Goal: Task Accomplishment & Management: Use online tool/utility

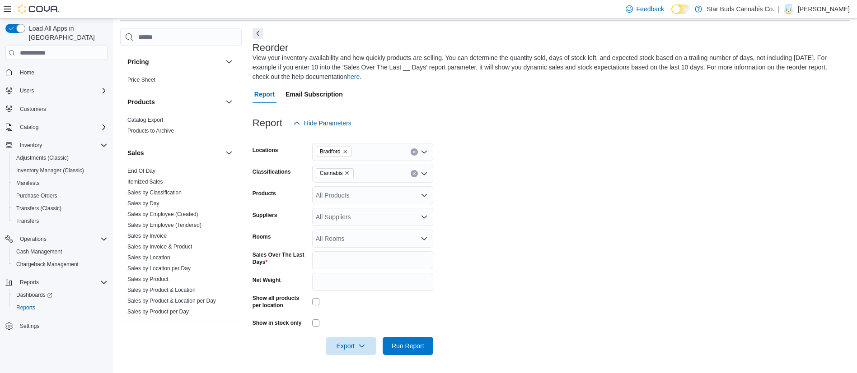
scroll to position [567, 0]
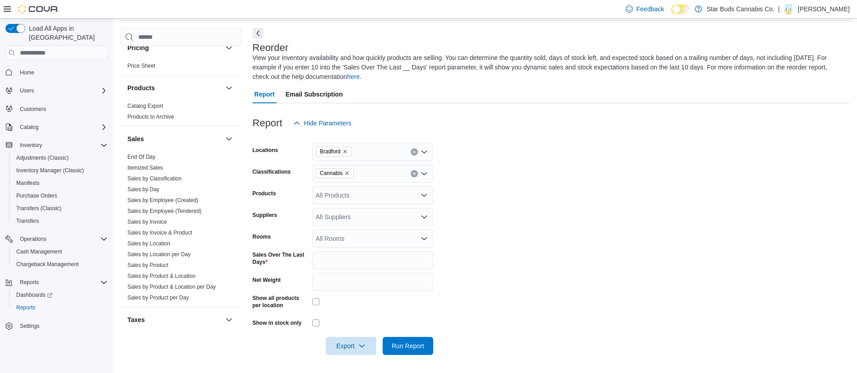
click at [160, 241] on link "Sales by Location" at bounding box center [148, 244] width 43 height 6
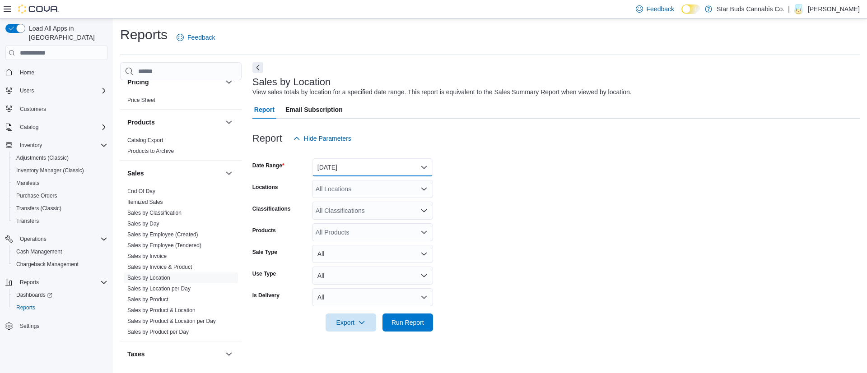
click at [361, 163] on button "[DATE]" at bounding box center [372, 167] width 121 height 18
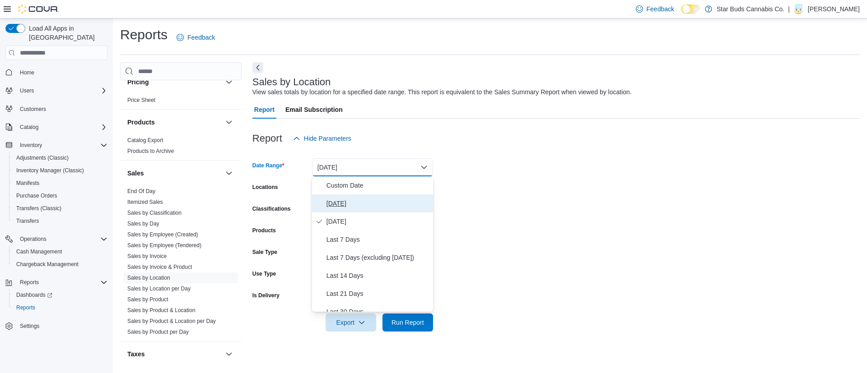
click at [344, 202] on span "[DATE]" at bounding box center [377, 203] width 103 height 11
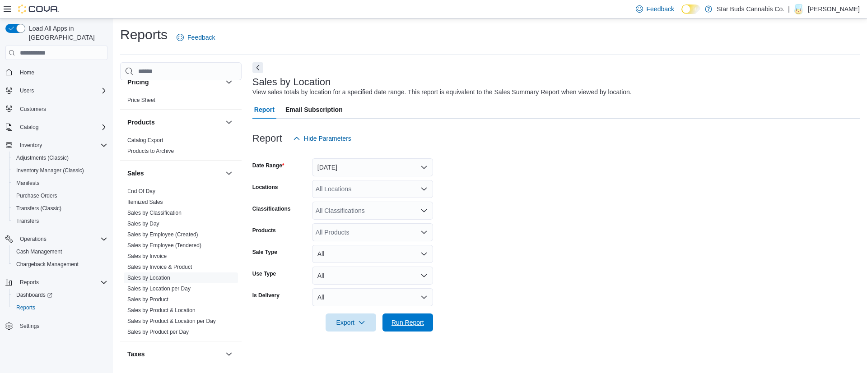
click at [410, 318] on span "Run Report" at bounding box center [408, 323] width 40 height 18
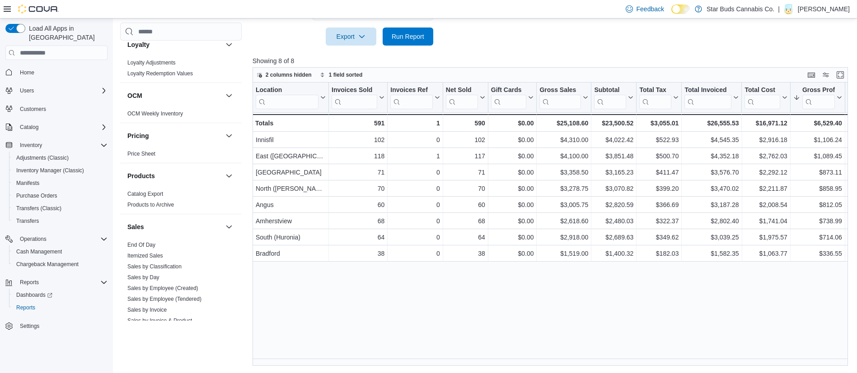
scroll to position [488, 0]
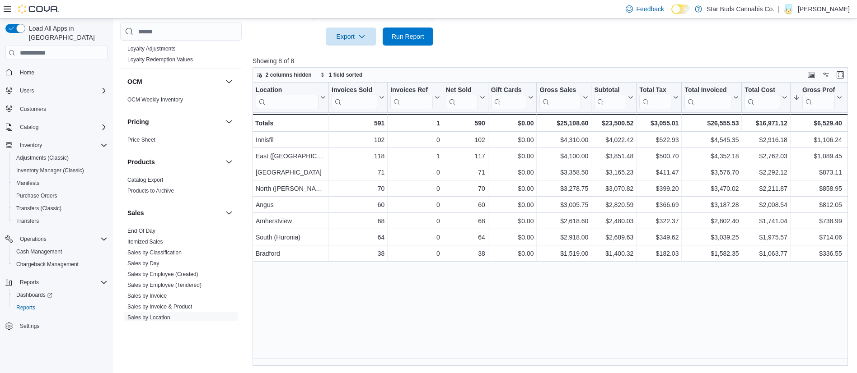
click at [136, 228] on link "End Of Day" at bounding box center [141, 231] width 28 height 6
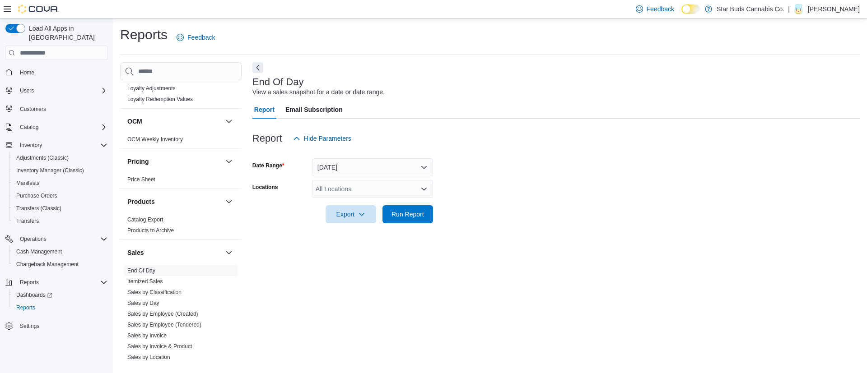
click at [339, 186] on div "All Locations" at bounding box center [372, 189] width 121 height 18
type input "***"
click at [342, 211] on button "Bradford" at bounding box center [372, 204] width 121 height 13
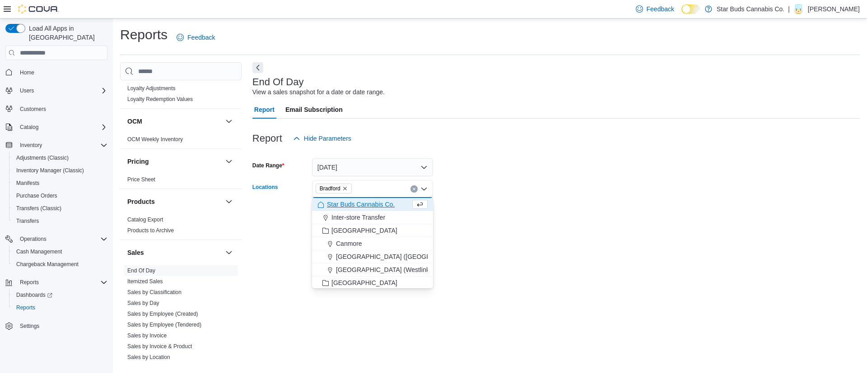
click at [487, 225] on div at bounding box center [555, 228] width 607 height 11
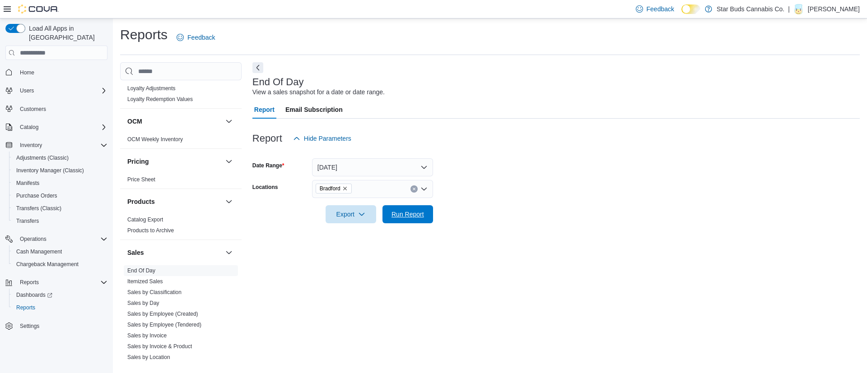
click at [410, 213] on span "Run Report" at bounding box center [407, 214] width 33 height 9
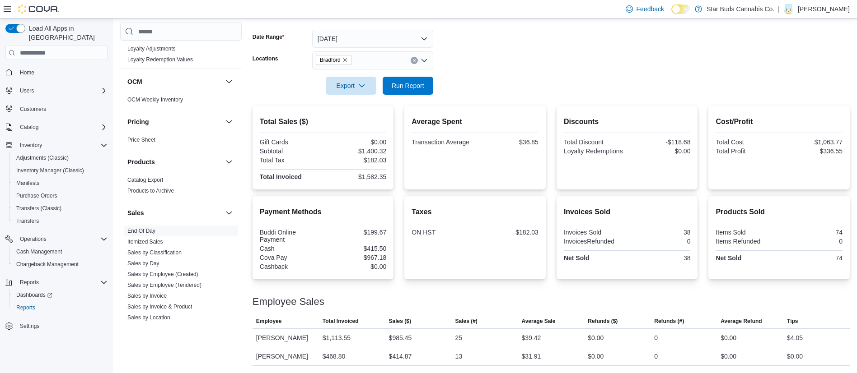
scroll to position [140, 0]
click at [51, 248] on span "Cash Management" at bounding box center [39, 251] width 46 height 7
